Goal: Task Accomplishment & Management: Complete application form

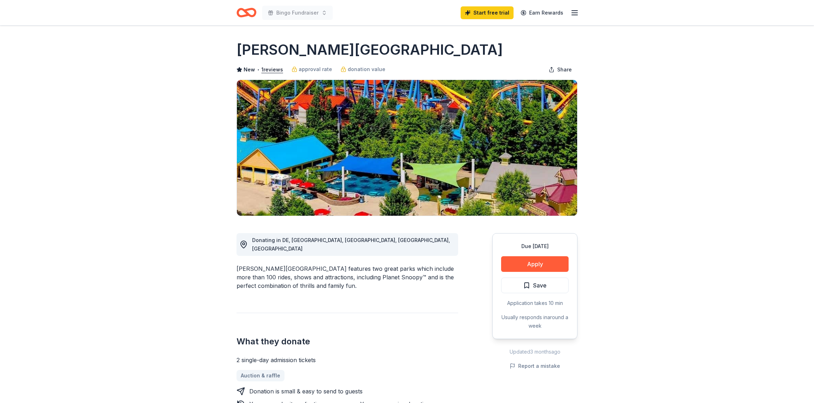
scroll to position [213, 0]
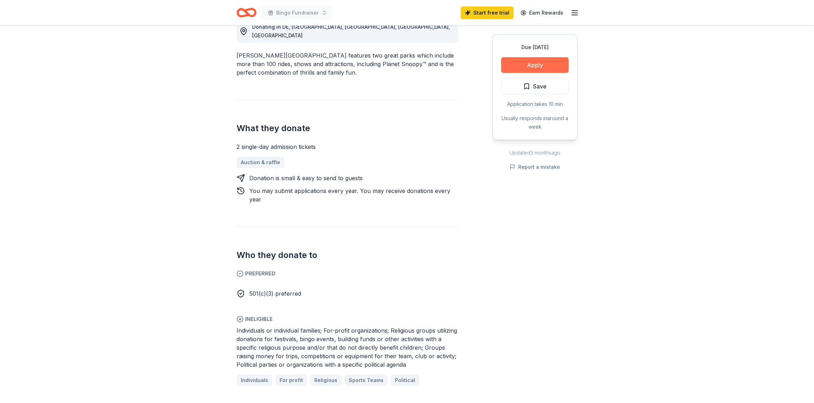
click at [537, 70] on button "Apply" at bounding box center [534, 65] width 67 height 16
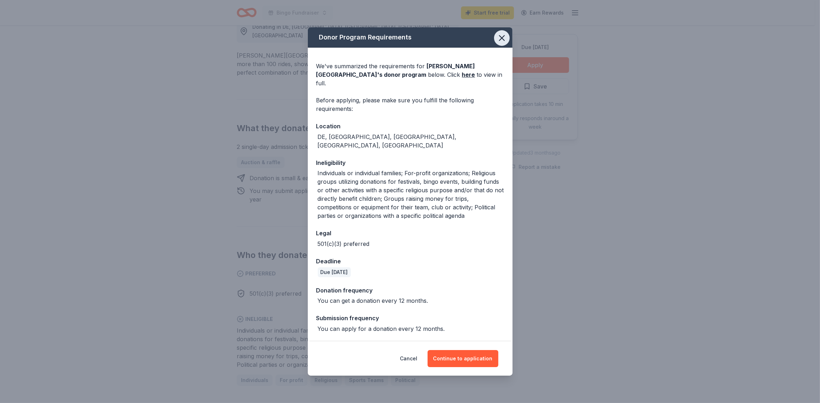
click at [504, 43] on icon "button" at bounding box center [502, 38] width 10 height 10
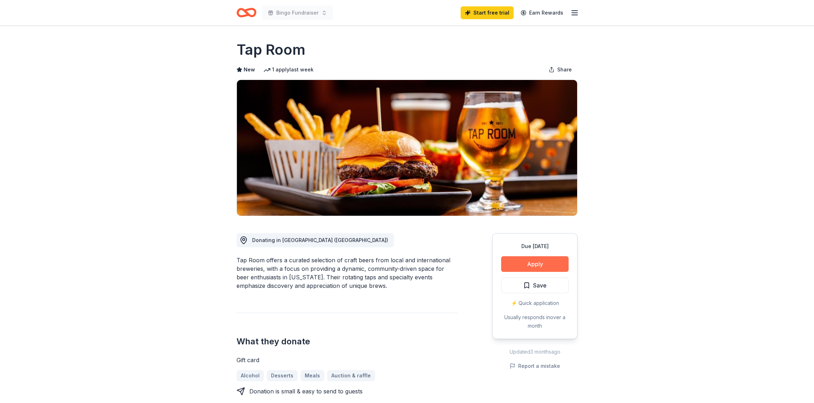
click at [538, 264] on button "Apply" at bounding box center [534, 264] width 67 height 16
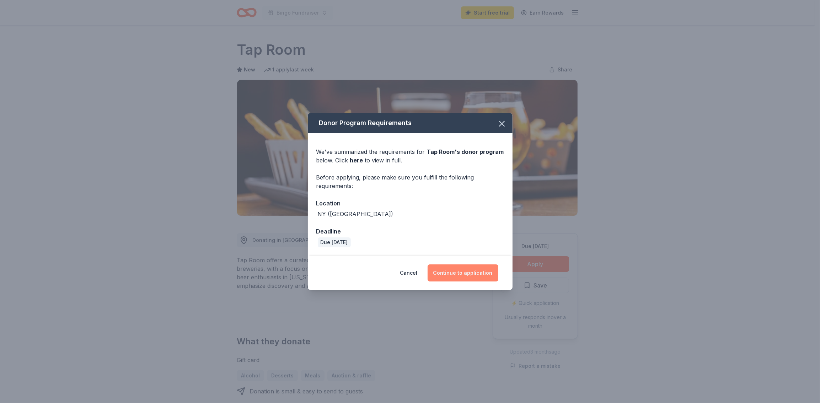
click at [463, 268] on button "Continue to application" at bounding box center [462, 272] width 71 height 17
